Goal: Transaction & Acquisition: Download file/media

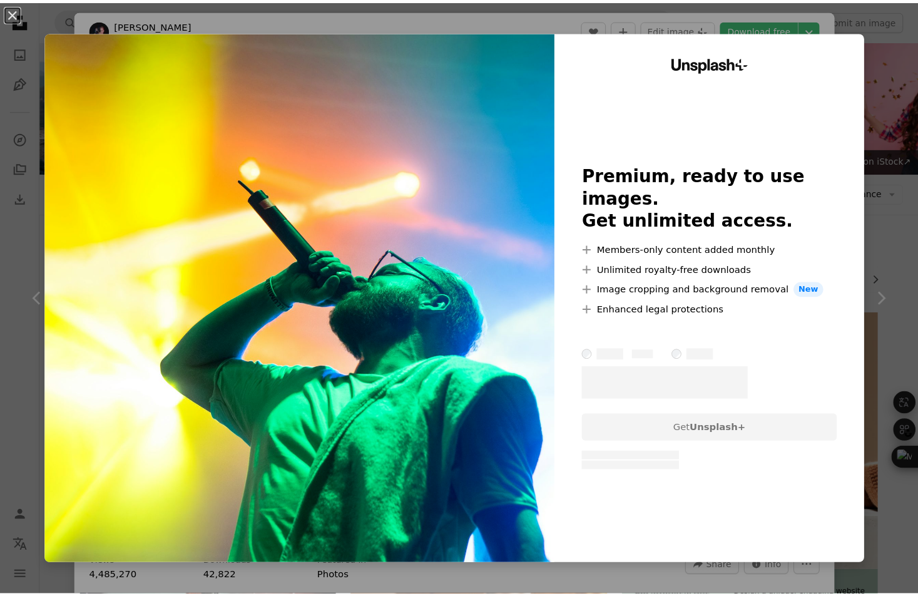
scroll to position [389, 0]
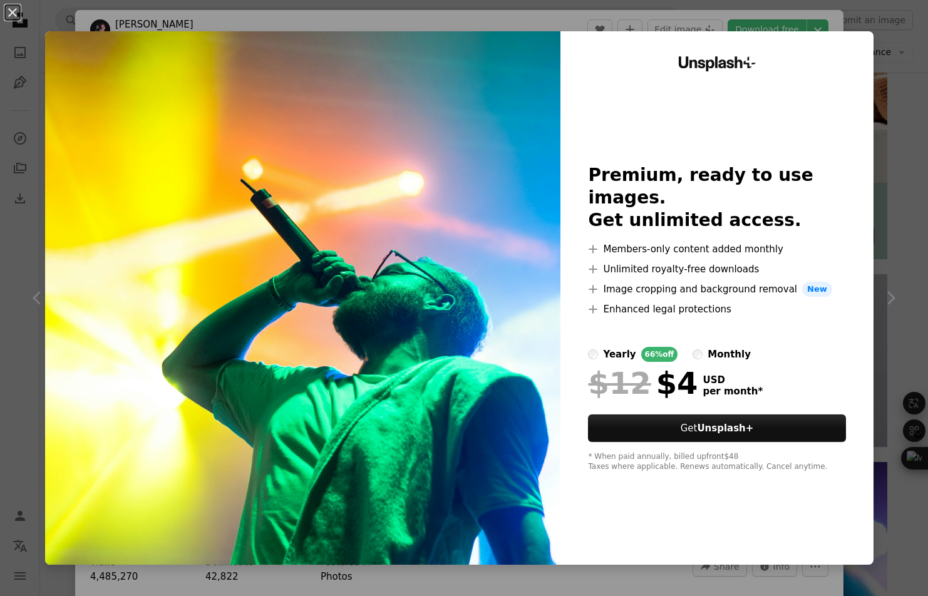
click at [895, 195] on div "An X shape Unsplash+ Premium, ready to use images. Get unlimited access. A plus…" at bounding box center [464, 298] width 928 height 596
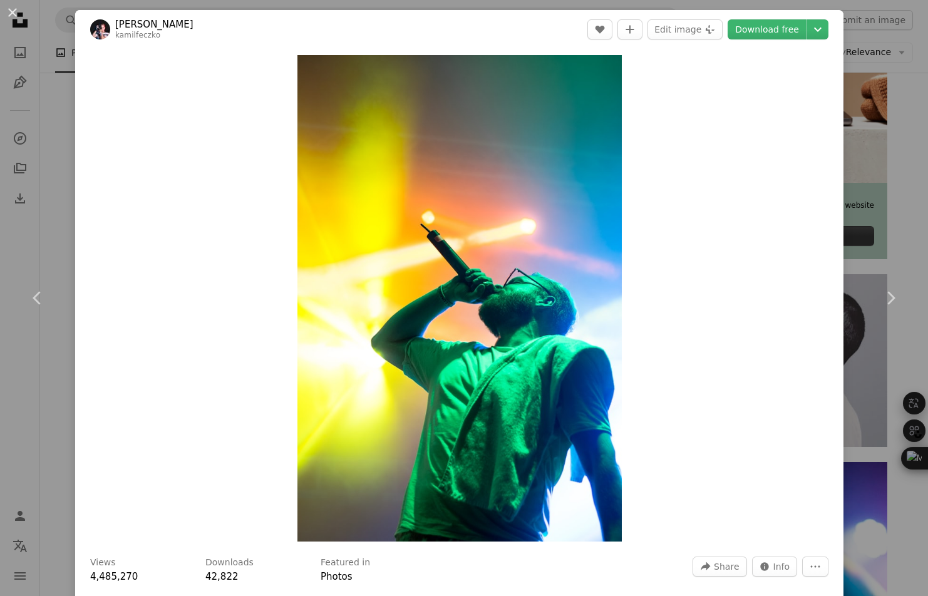
click at [898, 132] on div "An X shape Chevron left Chevron right [PERSON_NAME] kamilfeczko A heart A plus …" at bounding box center [464, 298] width 928 height 596
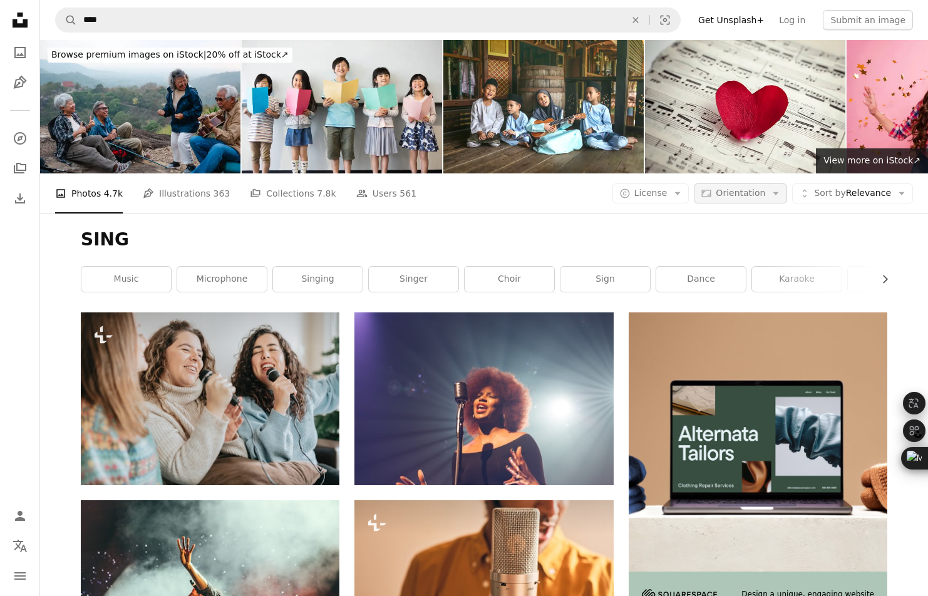
click at [772, 188] on icon "Arrow down" at bounding box center [775, 193] width 11 height 11
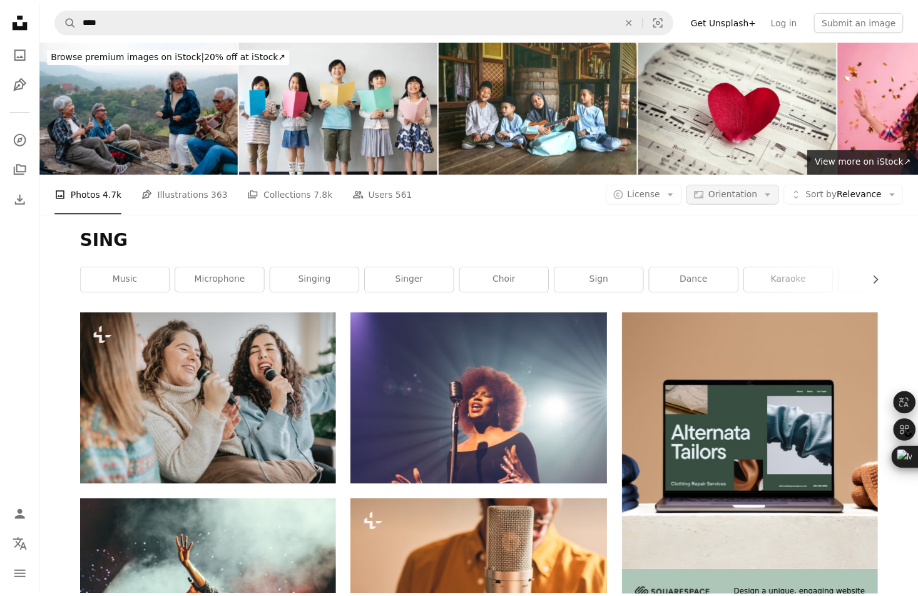
scroll to position [389, 0]
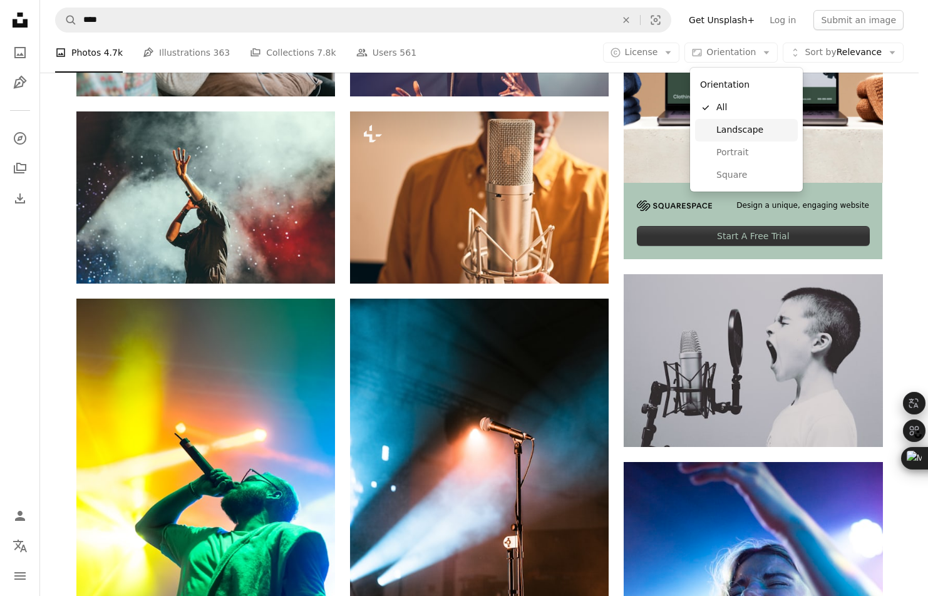
click at [761, 131] on span "Landscape" at bounding box center [754, 130] width 76 height 13
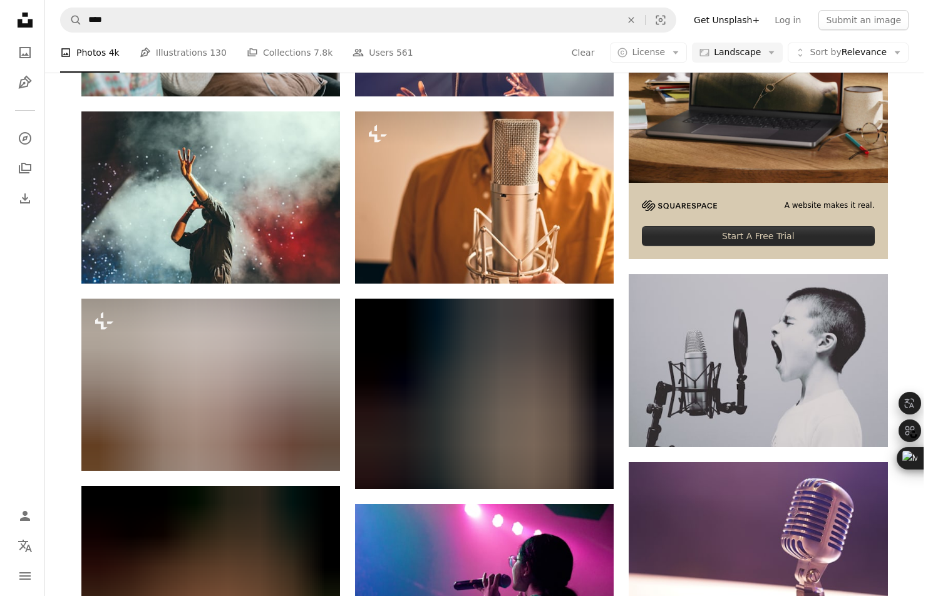
scroll to position [1601, 0]
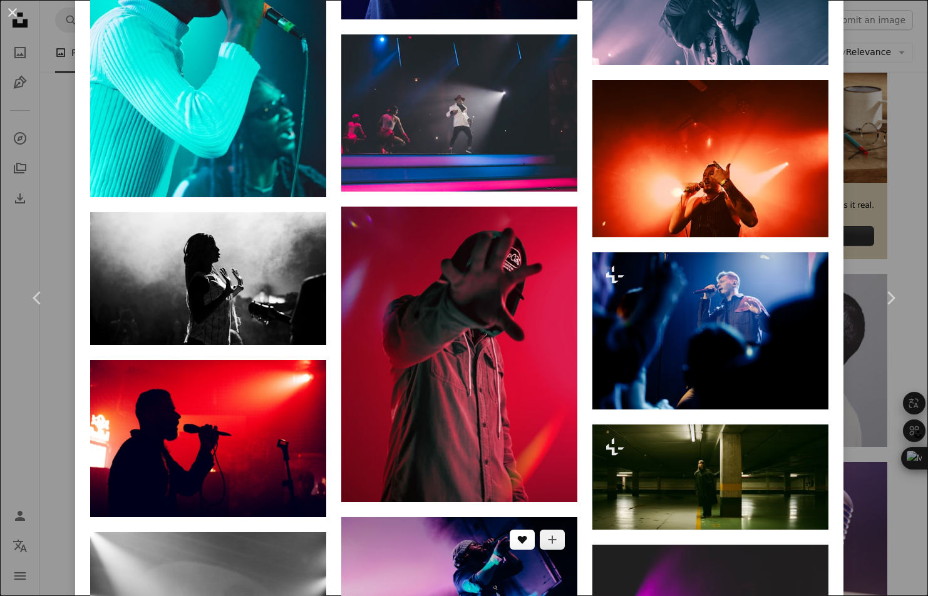
scroll to position [2547, 0]
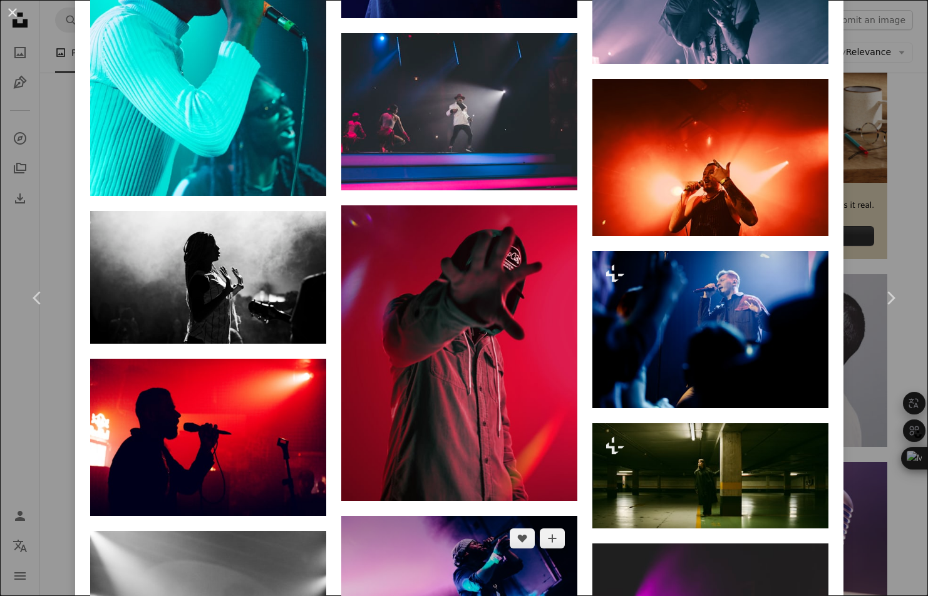
click at [486, 516] on img at bounding box center [459, 594] width 236 height 157
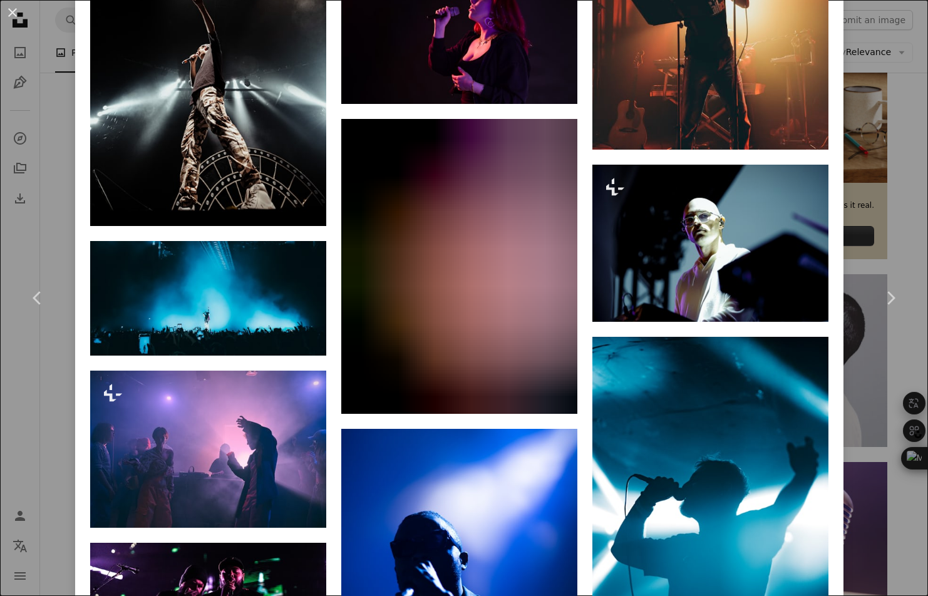
scroll to position [8340, 0]
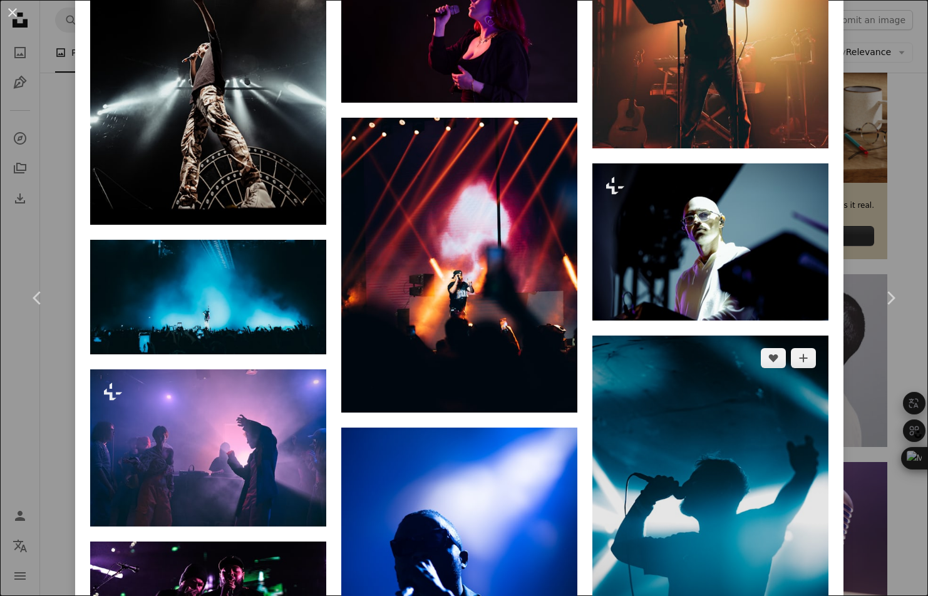
click at [727, 335] on img at bounding box center [710, 512] width 236 height 354
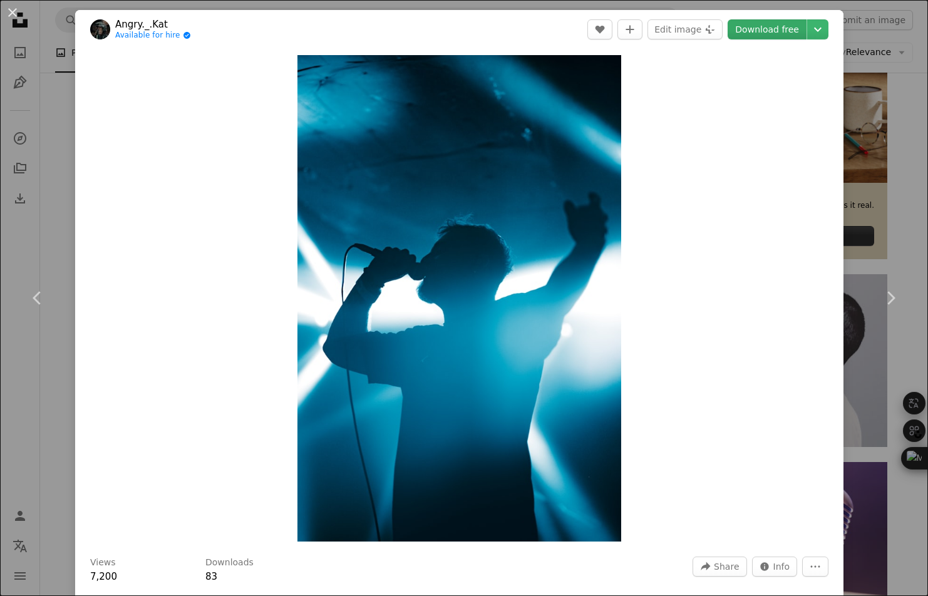
click at [768, 26] on link "Download free" at bounding box center [766, 29] width 79 height 20
